Goal: Find specific page/section: Find specific page/section

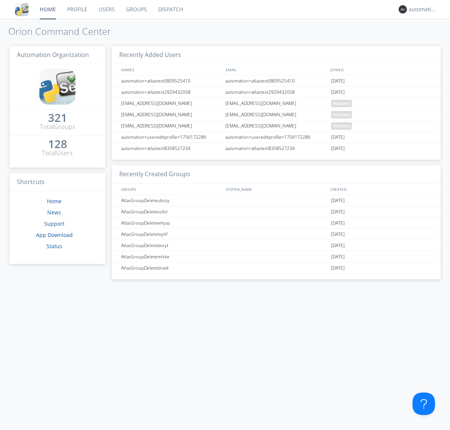
click at [170, 9] on link "Dispatch" at bounding box center [171, 9] width 36 height 19
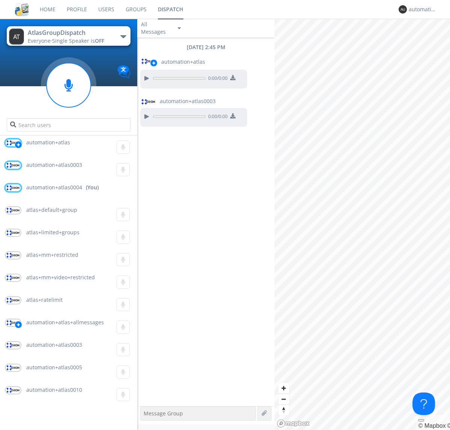
click at [123, 36] on div "button" at bounding box center [123, 36] width 6 height 3
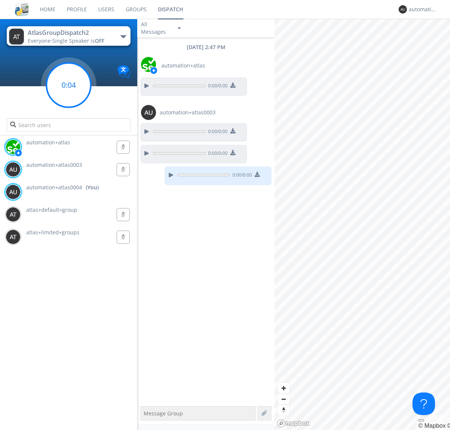
click at [69, 85] on g at bounding box center [68, 85] width 44 height 44
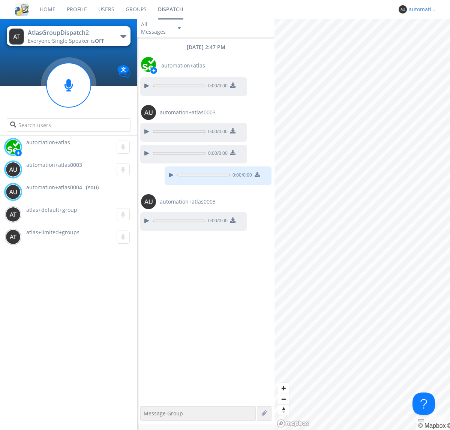
click at [421, 9] on div "automation+atlas0004" at bounding box center [423, 9] width 28 height 7
